Goal: Information Seeking & Learning: Learn about a topic

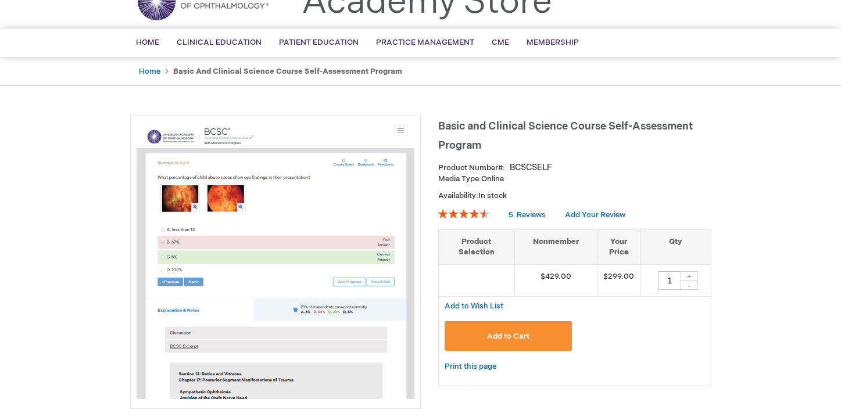
scroll to position [87, 0]
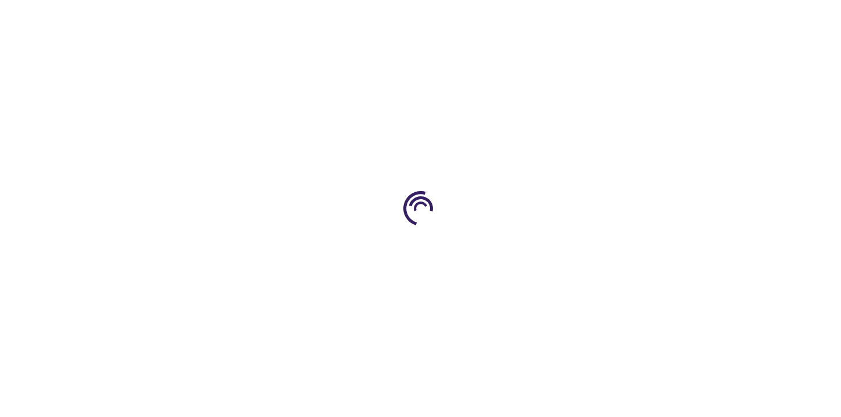
type input "1"
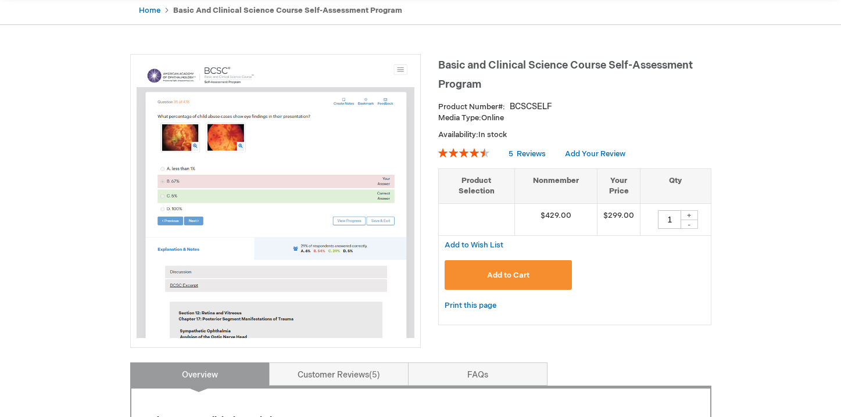
scroll to position [119, 0]
click at [286, 151] on img at bounding box center [276, 199] width 278 height 278
click at [465, 65] on span "Basic and Clinical Science Course Self-Assessment Program" at bounding box center [565, 74] width 254 height 31
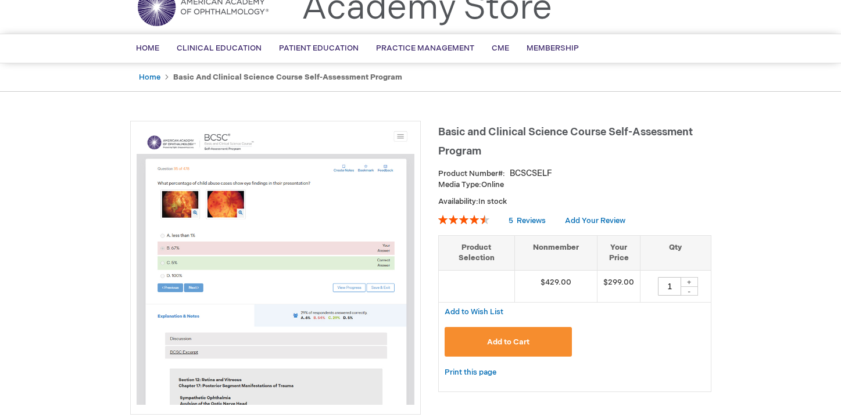
scroll to position [0, 0]
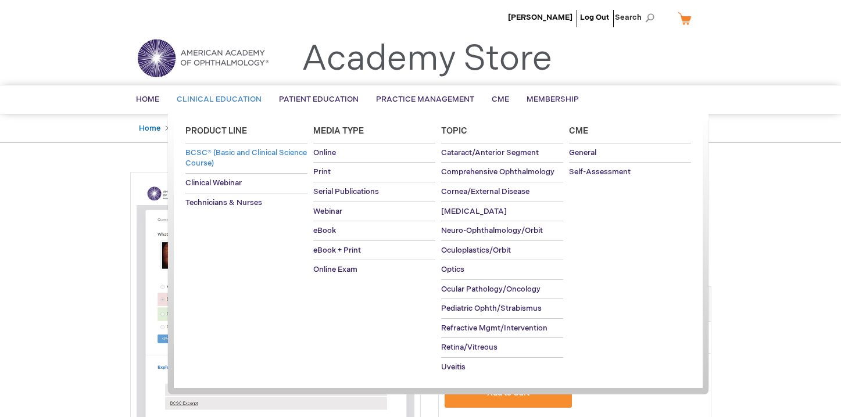
click at [224, 154] on span "BCSC® (Basic and Clinical Science Course)" at bounding box center [245, 158] width 121 height 20
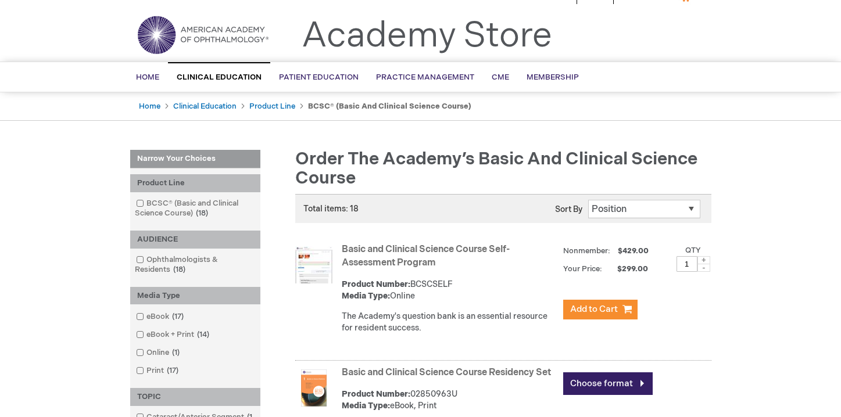
scroll to position [33, 0]
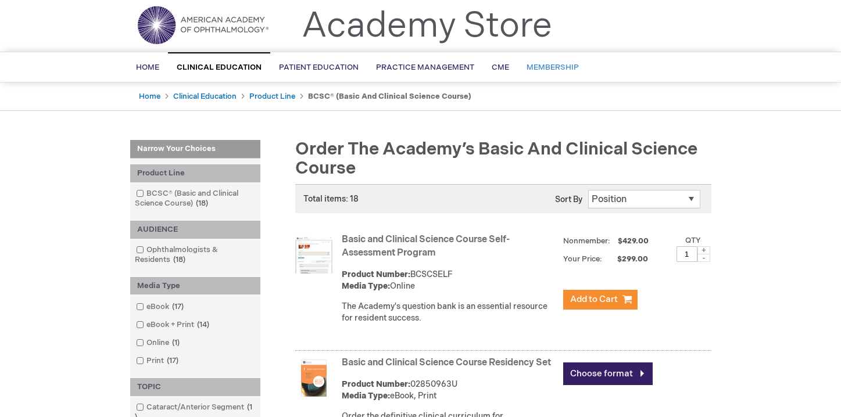
click at [557, 72] on span "Membership" at bounding box center [552, 67] width 52 height 9
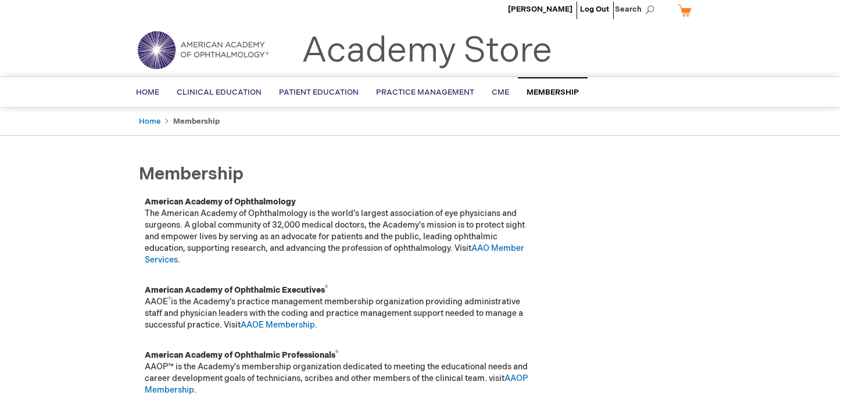
scroll to position [3, 0]
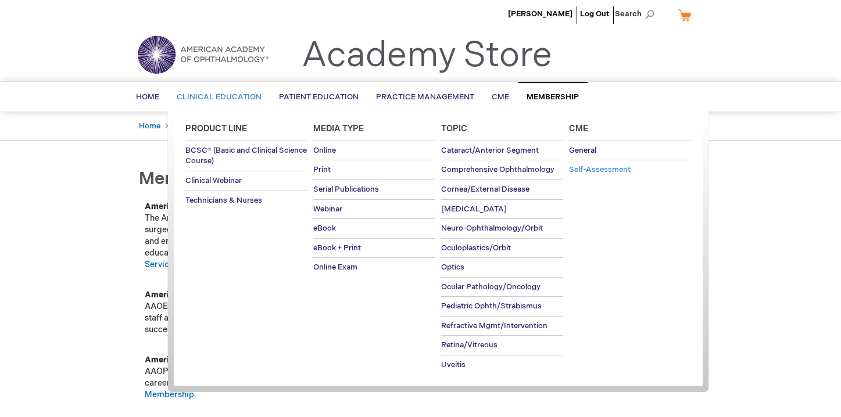
click at [584, 170] on span "Self-Assessment" at bounding box center [600, 169] width 62 height 9
